Goal: Transaction & Acquisition: Purchase product/service

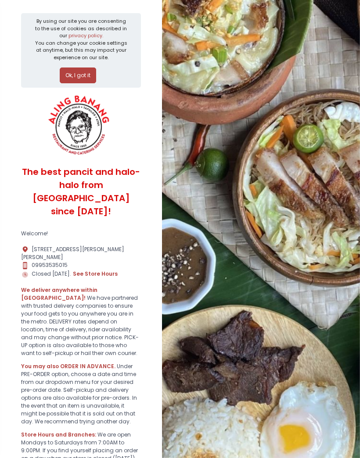
click at [72, 74] on button "Ok, I got it" at bounding box center [78, 76] width 36 height 16
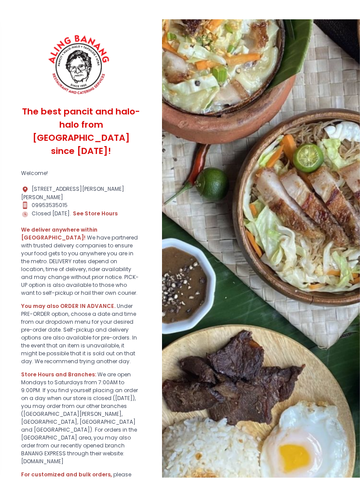
scroll to position [41, 0]
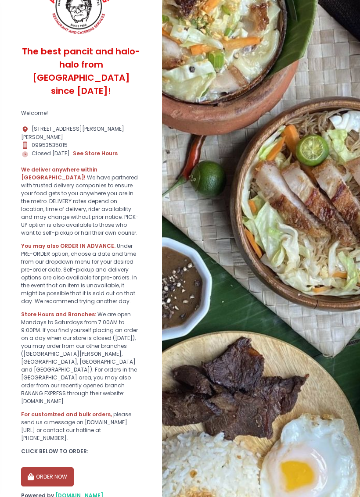
click at [37, 458] on button "ORDER NOW" at bounding box center [47, 476] width 53 height 19
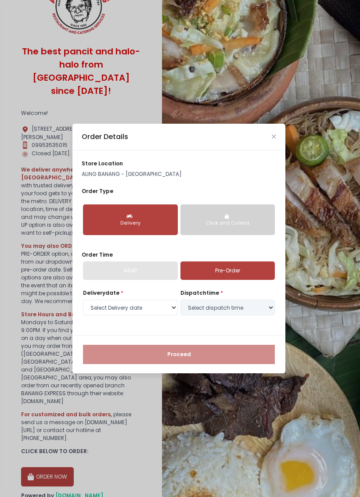
click at [98, 274] on div "ASAP" at bounding box center [130, 270] width 95 height 18
click at [101, 271] on div "ASAP" at bounding box center [130, 270] width 95 height 18
click at [95, 304] on select "Select Delivery date [DATE] [DATE] [DATE] [DATE] [DATE] [DATE]" at bounding box center [130, 308] width 95 height 16
click at [258, 223] on div "Click and Collect" at bounding box center [227, 223] width 83 height 7
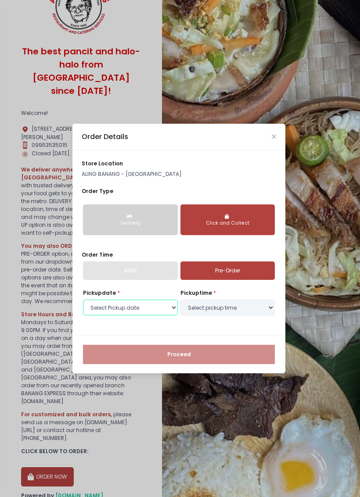
click at [96, 312] on select "Select Pickup date [DATE] [DATE] [DATE] [DATE] [DATE] [DATE]" at bounding box center [130, 308] width 95 height 16
click at [101, 273] on div "ASAP" at bounding box center [130, 270] width 95 height 18
click at [108, 272] on div "ASAP" at bounding box center [130, 270] width 95 height 18
click at [123, 274] on div "ASAP" at bounding box center [130, 270] width 95 height 18
click at [100, 223] on div "Delivery" at bounding box center [130, 223] width 83 height 7
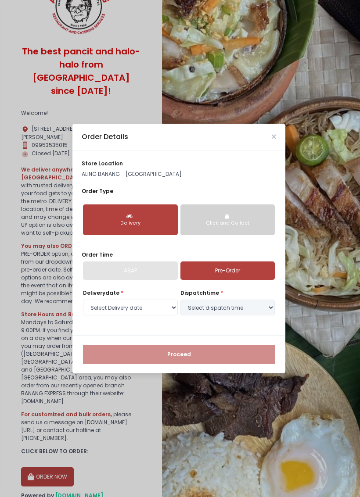
click at [117, 273] on div "ASAP" at bounding box center [130, 270] width 95 height 18
click at [128, 268] on div "ASAP" at bounding box center [130, 270] width 95 height 18
click at [128, 264] on div "ASAP" at bounding box center [130, 270] width 95 height 18
click at [125, 264] on div "ASAP" at bounding box center [130, 270] width 95 height 18
click at [122, 261] on div "Order Time ASAP Pre-Order" at bounding box center [179, 265] width 194 height 29
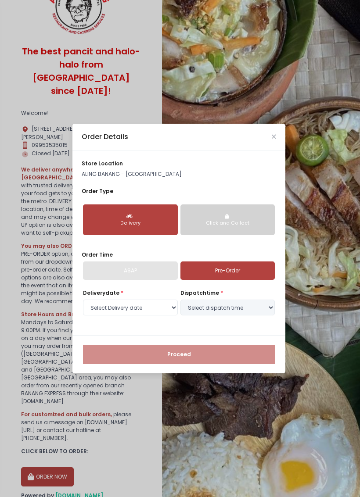
click at [133, 265] on div "ASAP" at bounding box center [130, 270] width 95 height 18
click at [120, 265] on div "ASAP" at bounding box center [130, 270] width 95 height 18
click at [280, 137] on div "Order Details" at bounding box center [178, 137] width 213 height 27
click at [271, 143] on div "Order Details" at bounding box center [178, 137] width 213 height 27
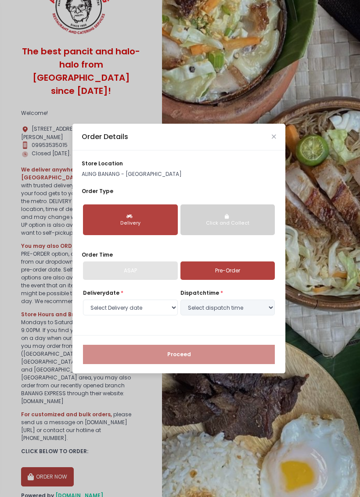
click at [274, 140] on icon "Close" at bounding box center [274, 137] width 4 height 6
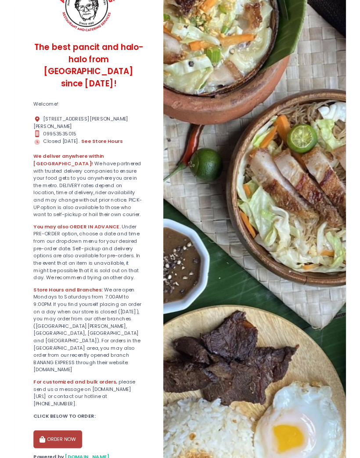
scroll to position [0, 0]
